Goal: Register for event/course

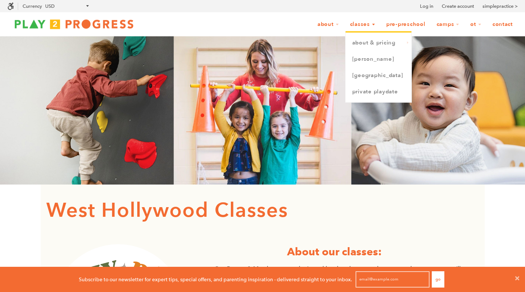
click at [362, 24] on link "Classes" at bounding box center [362, 24] width 35 height 14
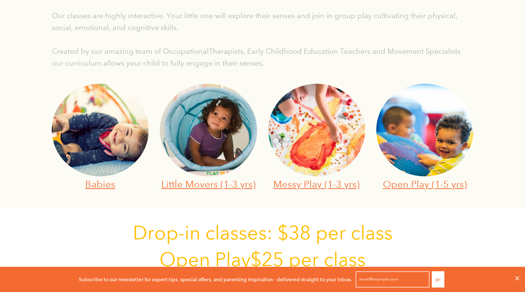
scroll to position [216, 0]
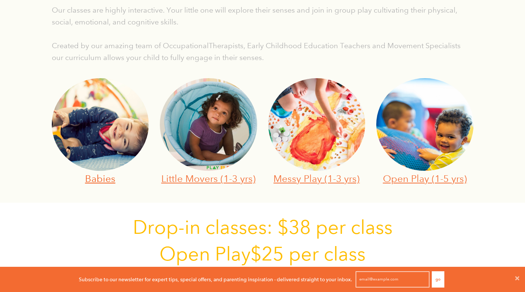
click at [95, 181] on link "Babies" at bounding box center [100, 177] width 30 height 11
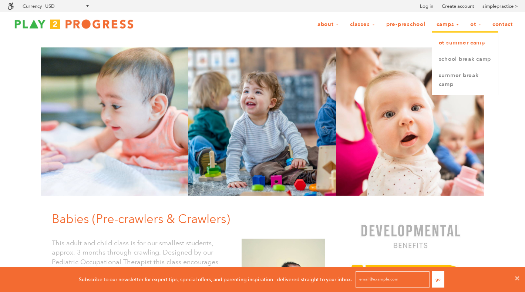
click at [446, 44] on link "OT Summer Camp" at bounding box center [465, 43] width 66 height 16
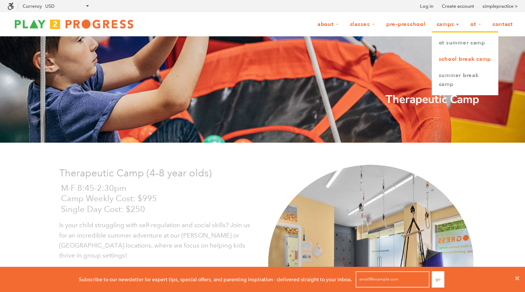
click at [447, 61] on link "School Break Camp" at bounding box center [465, 59] width 66 height 16
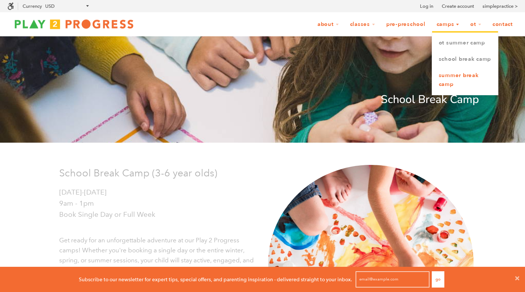
click at [461, 86] on link "Summer Break Camp" at bounding box center [465, 79] width 66 height 25
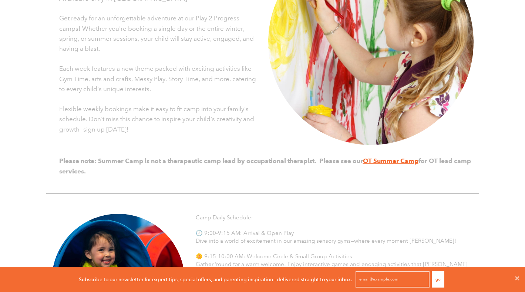
scroll to position [174, 0]
